Goal: Find specific page/section: Find specific page/section

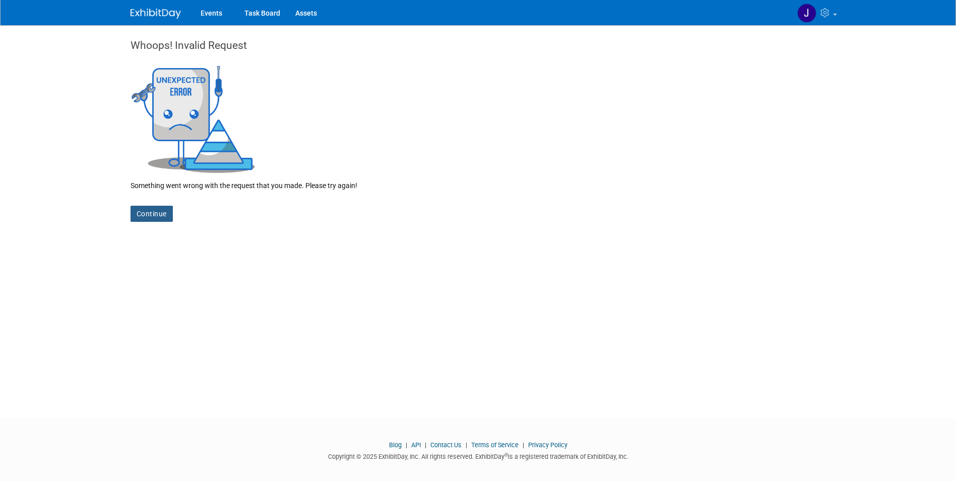
click at [149, 217] on link "Continue" at bounding box center [152, 214] width 42 height 16
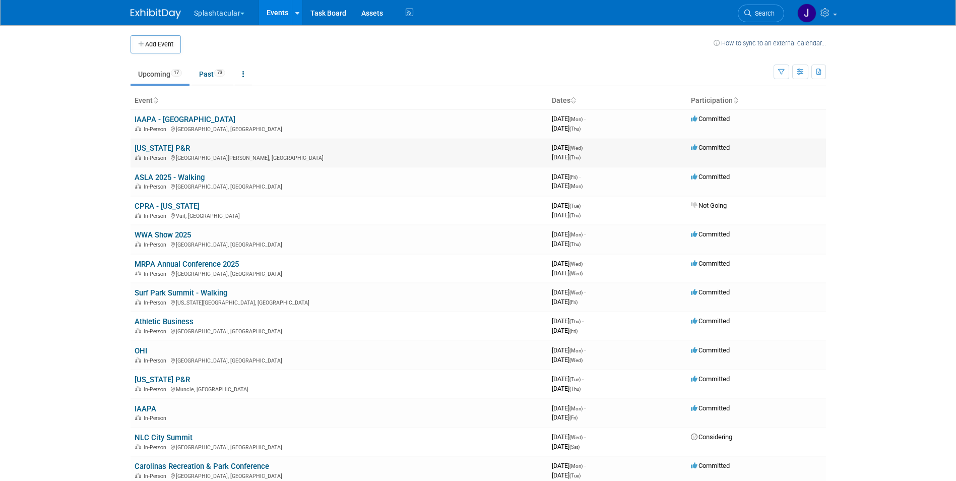
click at [147, 148] on link "[US_STATE] P&R" at bounding box center [162, 148] width 55 height 9
